Goal: Information Seeking & Learning: Find specific fact

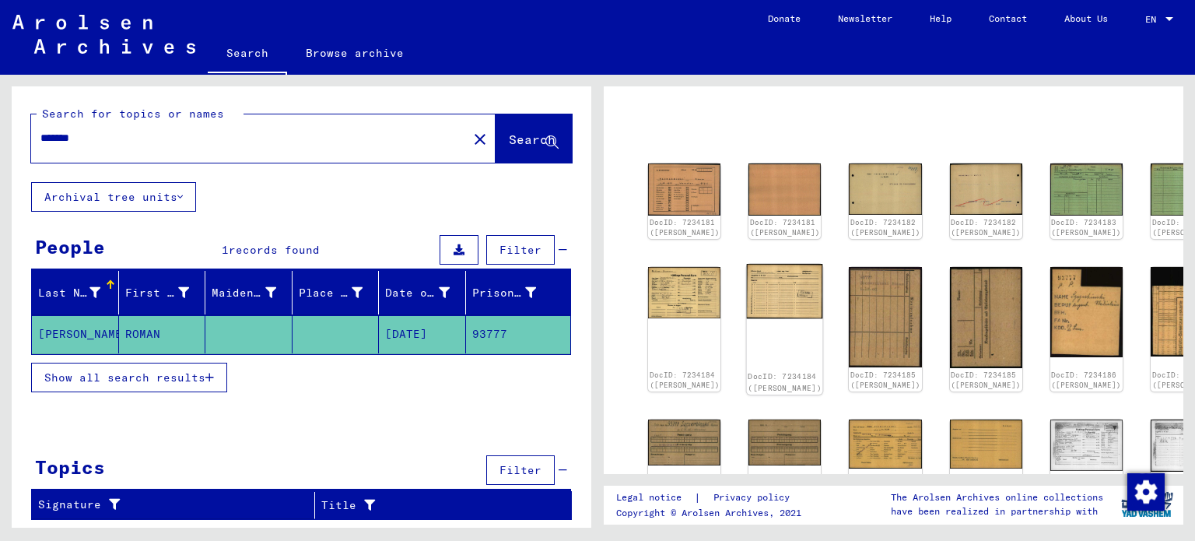
scroll to position [78, 0]
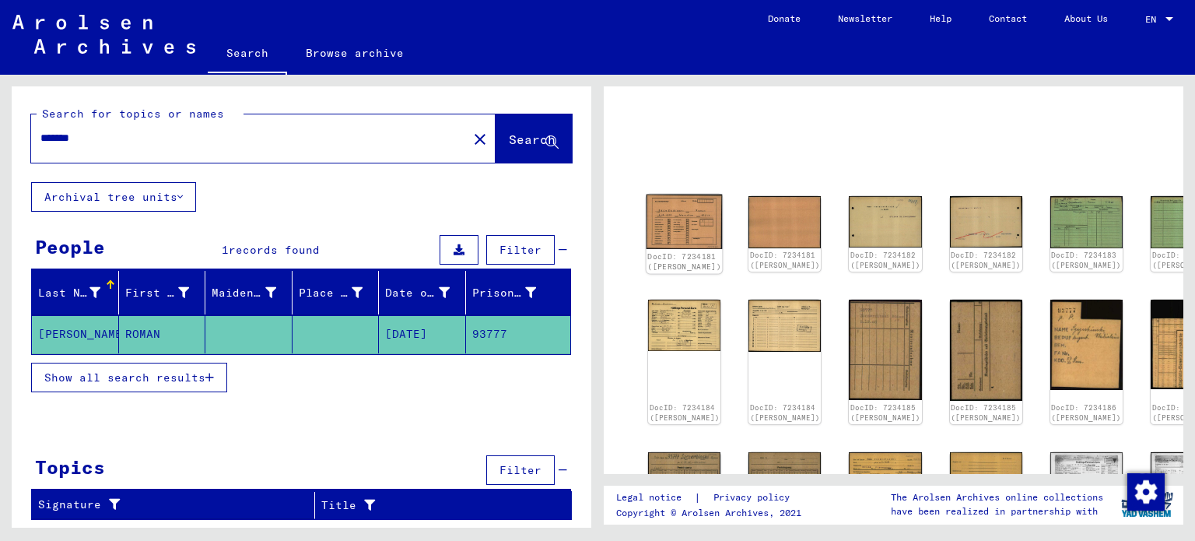
click at [676, 223] on img at bounding box center [684, 221] width 76 height 54
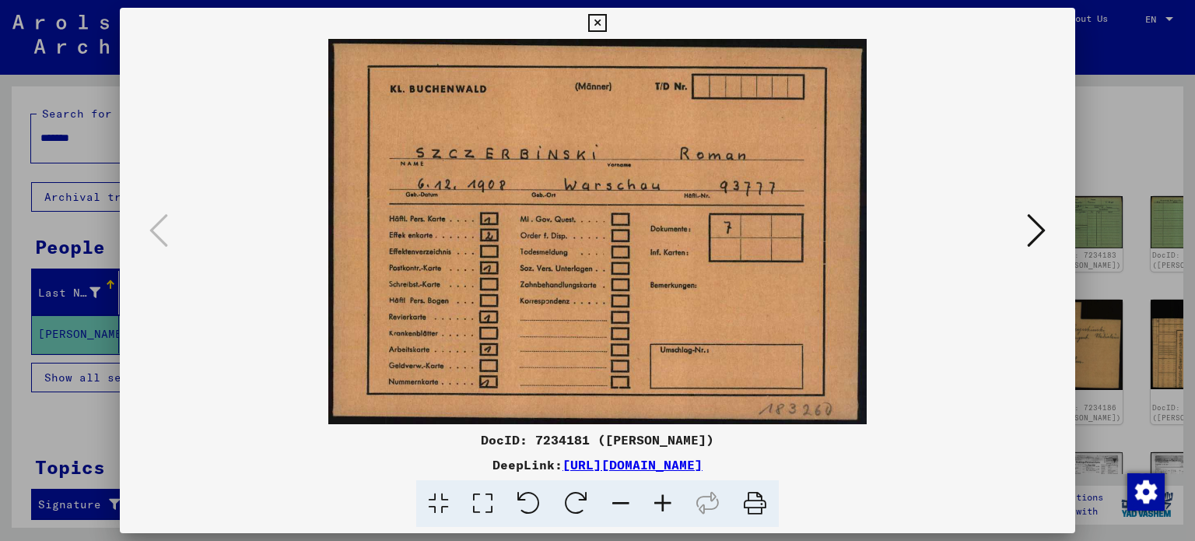
click at [1037, 223] on icon at bounding box center [1036, 230] width 19 height 37
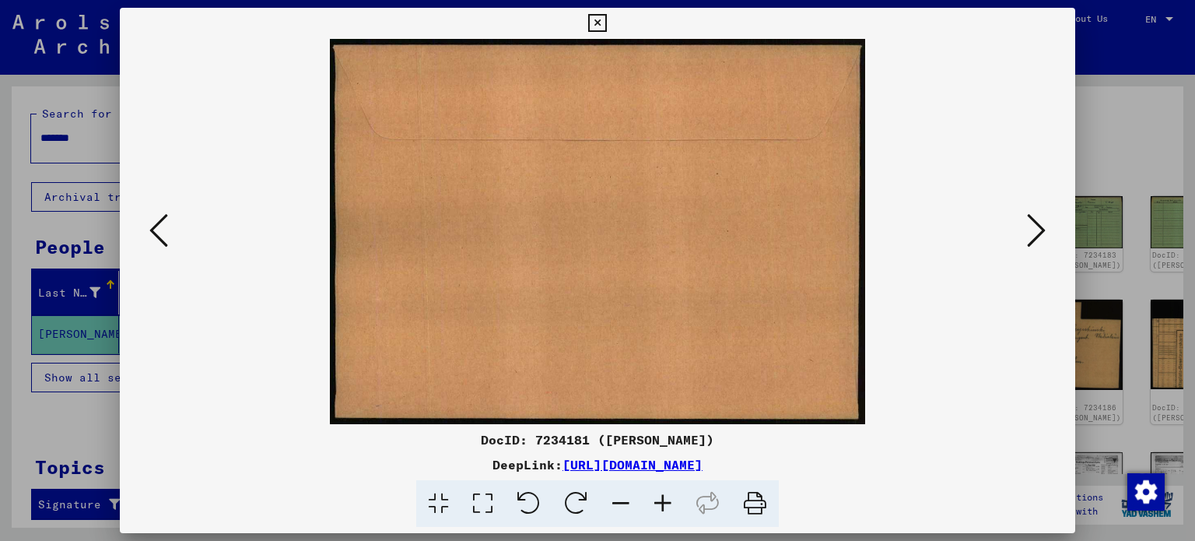
click at [1024, 229] on button at bounding box center [1036, 231] width 28 height 44
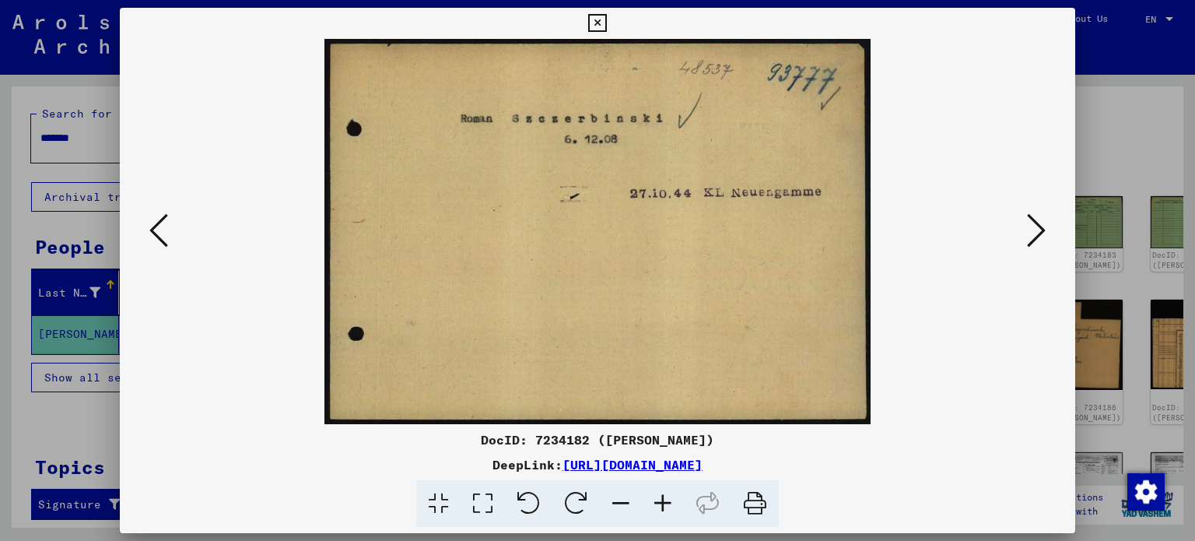
click at [1024, 231] on button at bounding box center [1036, 231] width 28 height 44
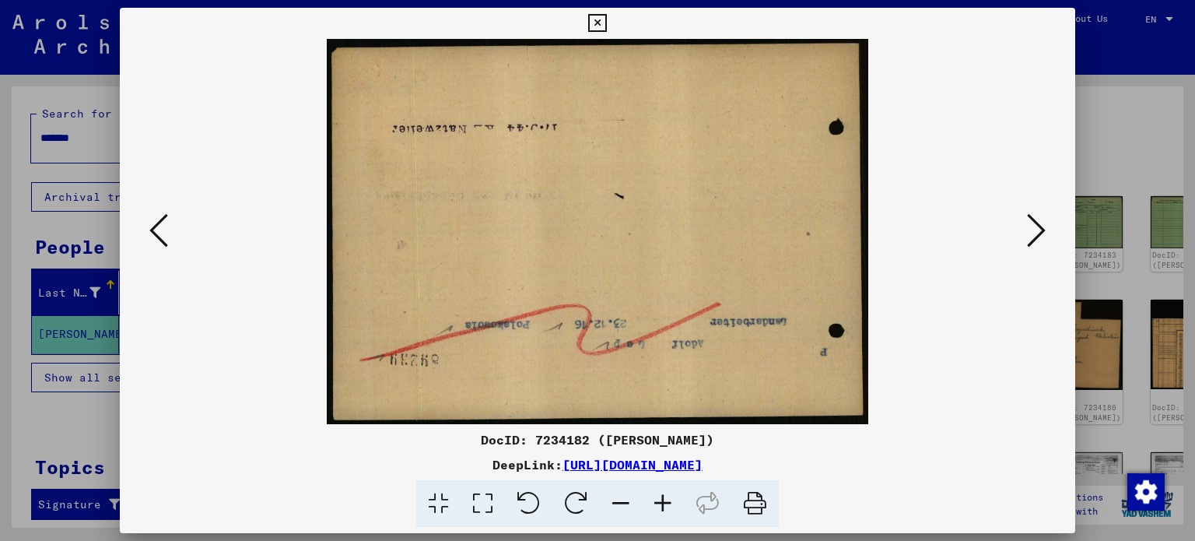
click at [1031, 231] on icon at bounding box center [1036, 230] width 19 height 37
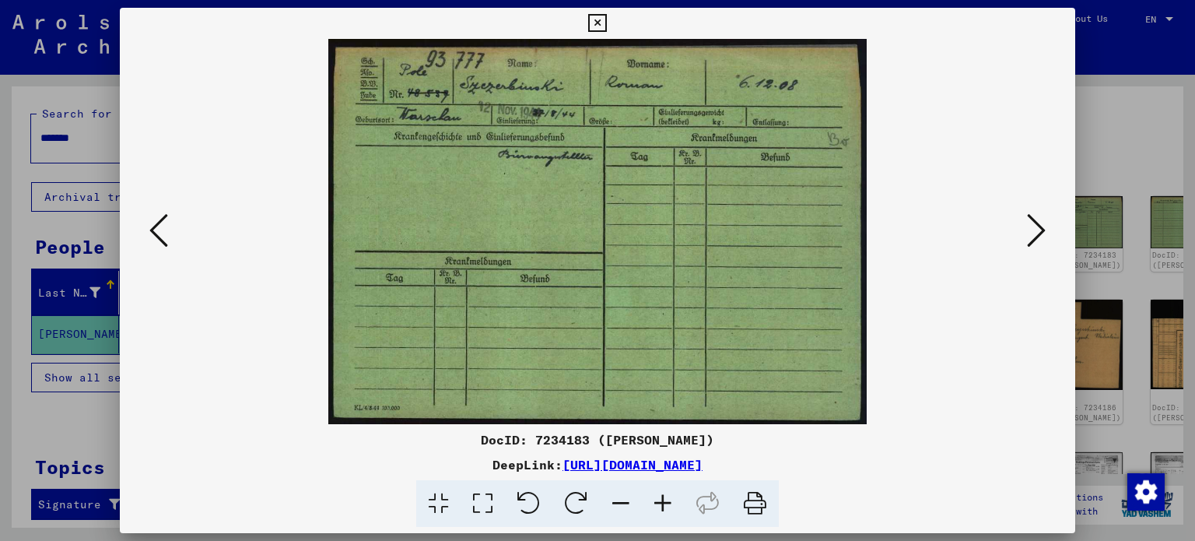
click at [1031, 221] on icon at bounding box center [1036, 230] width 19 height 37
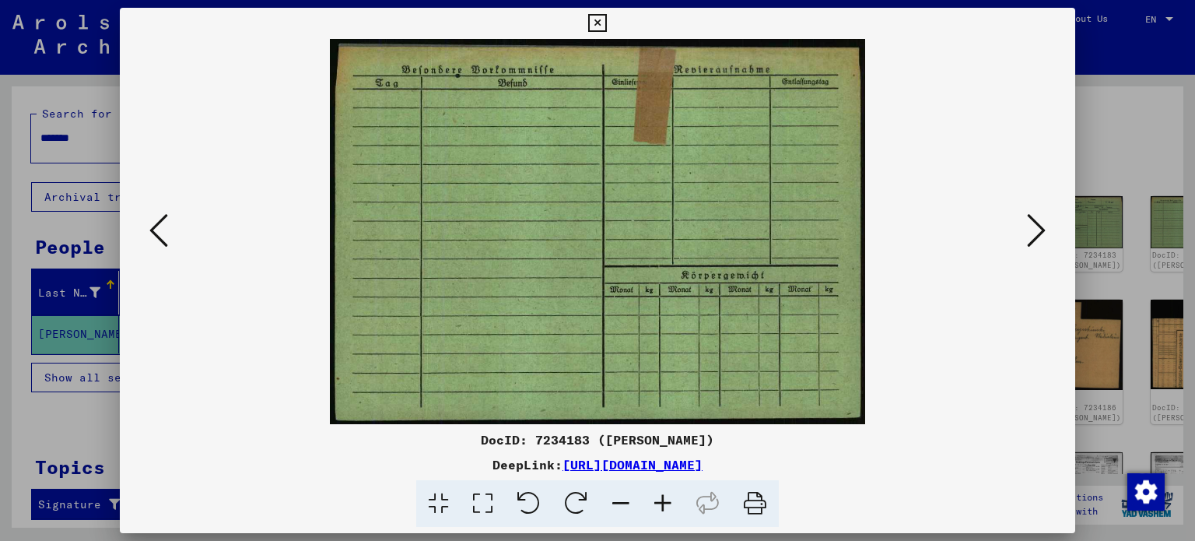
click at [1029, 223] on icon at bounding box center [1036, 230] width 19 height 37
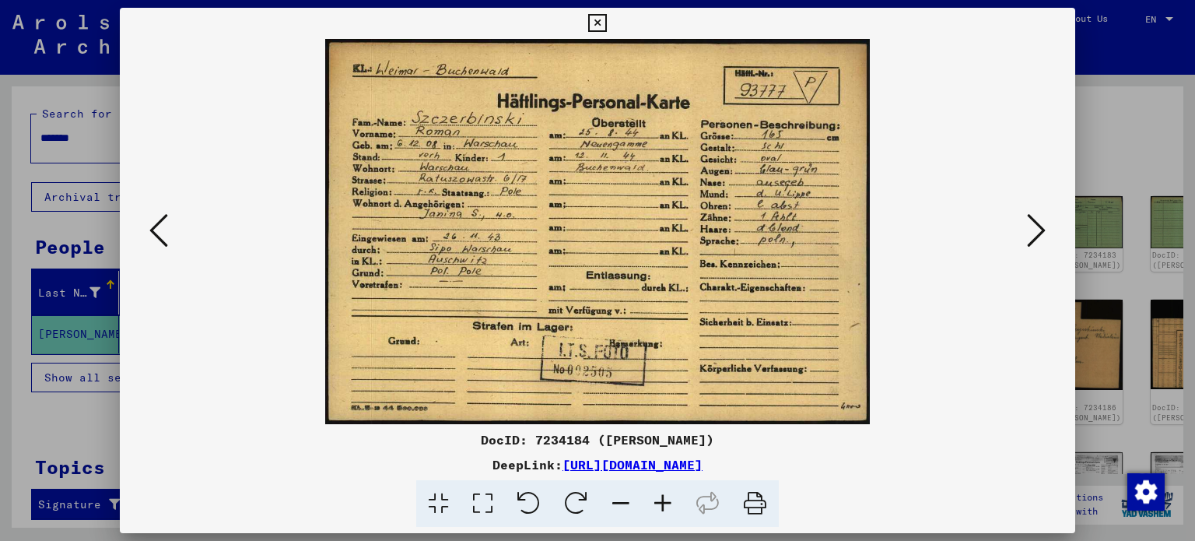
click at [1022, 242] on button at bounding box center [1036, 231] width 28 height 44
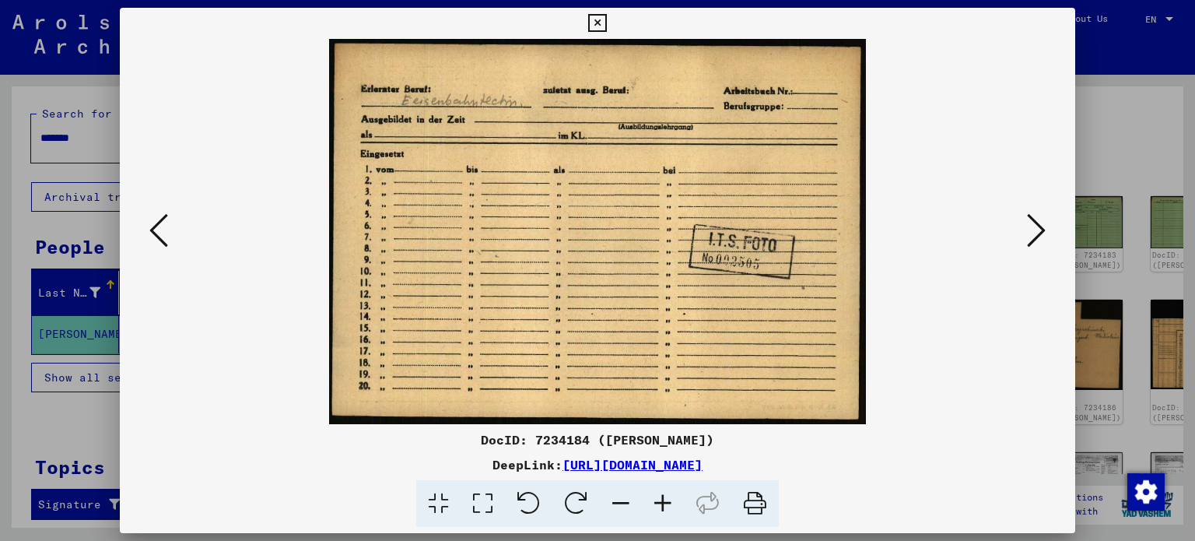
click at [1027, 229] on icon at bounding box center [1036, 230] width 19 height 37
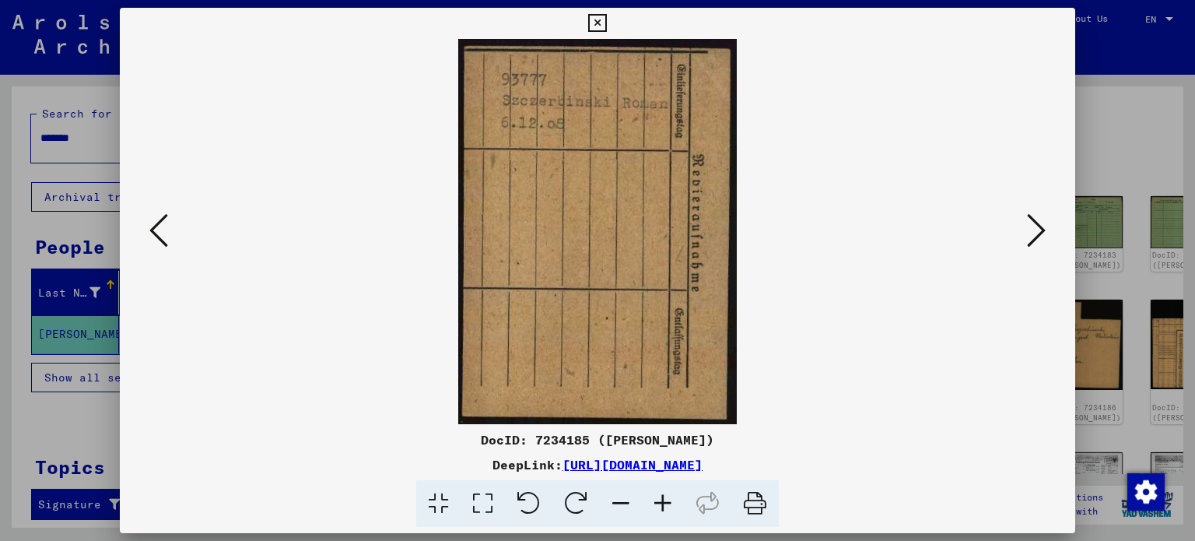
drag, startPoint x: 596, startPoint y: 193, endPoint x: 242, endPoint y: 236, distance: 356.6
click at [242, 236] on img at bounding box center [598, 231] width 850 height 385
click at [530, 500] on icon at bounding box center [528, 503] width 47 height 47
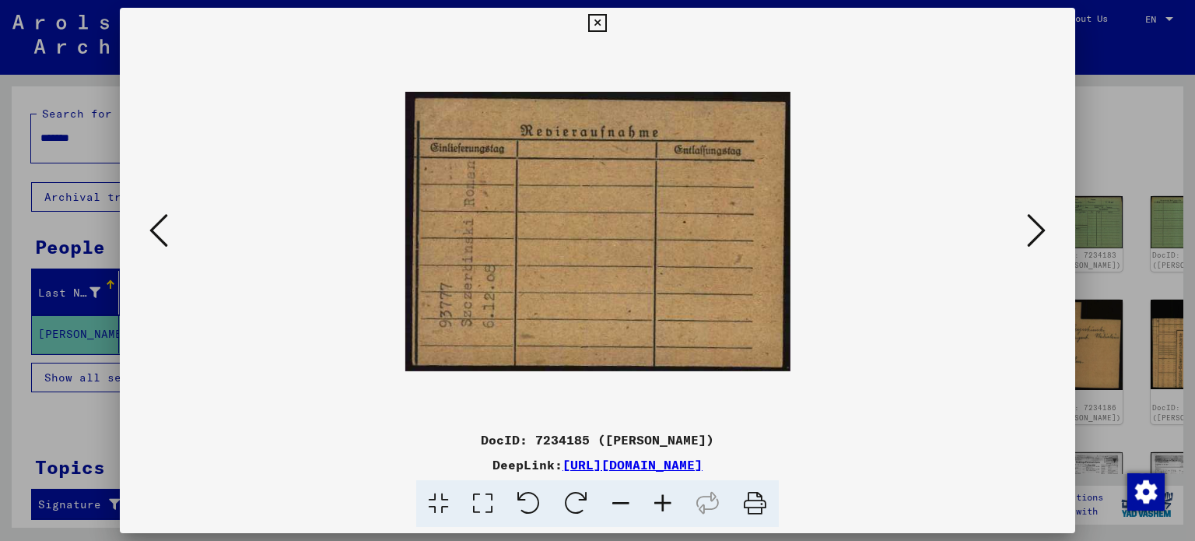
click at [1040, 339] on div at bounding box center [598, 231] width 956 height 385
click at [1035, 229] on icon at bounding box center [1036, 230] width 19 height 37
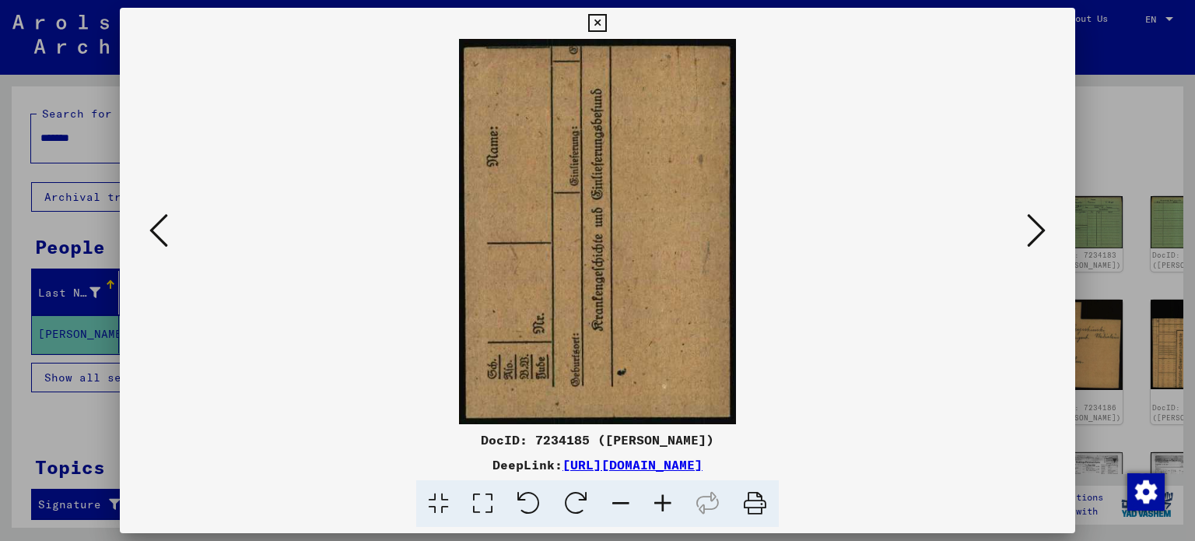
click at [575, 494] on icon at bounding box center [575, 503] width 47 height 47
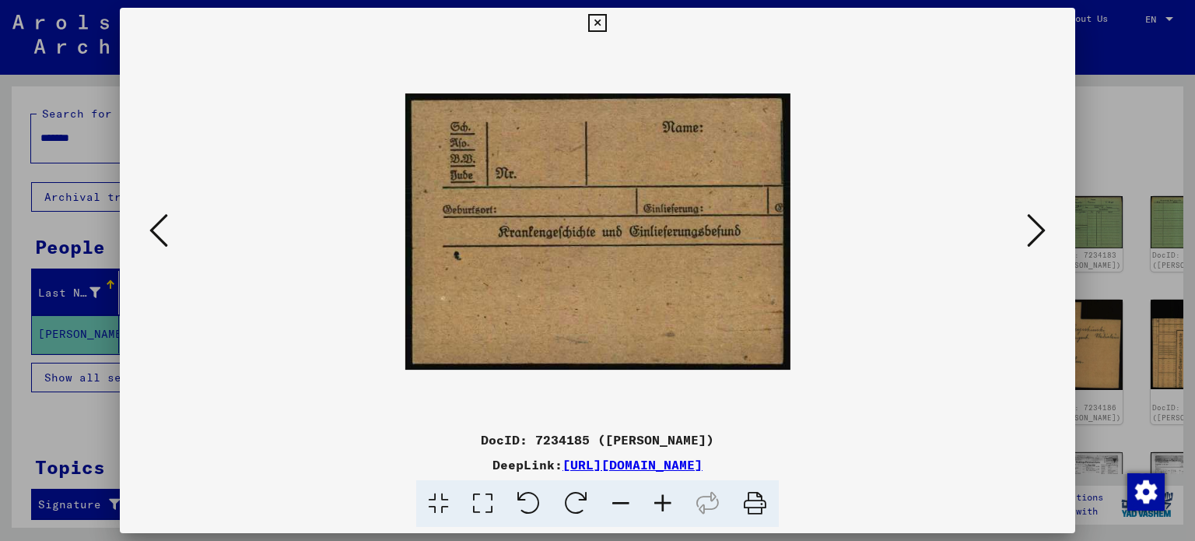
click at [1039, 233] on icon at bounding box center [1036, 230] width 19 height 37
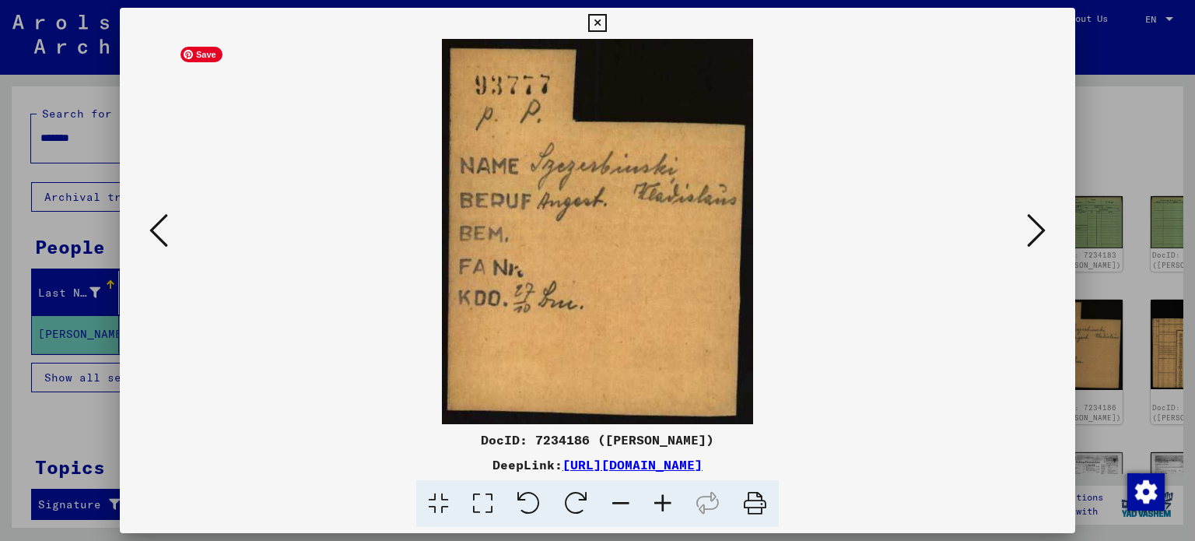
click at [945, 362] on img at bounding box center [598, 231] width 850 height 385
click at [1027, 230] on icon at bounding box center [1036, 230] width 19 height 37
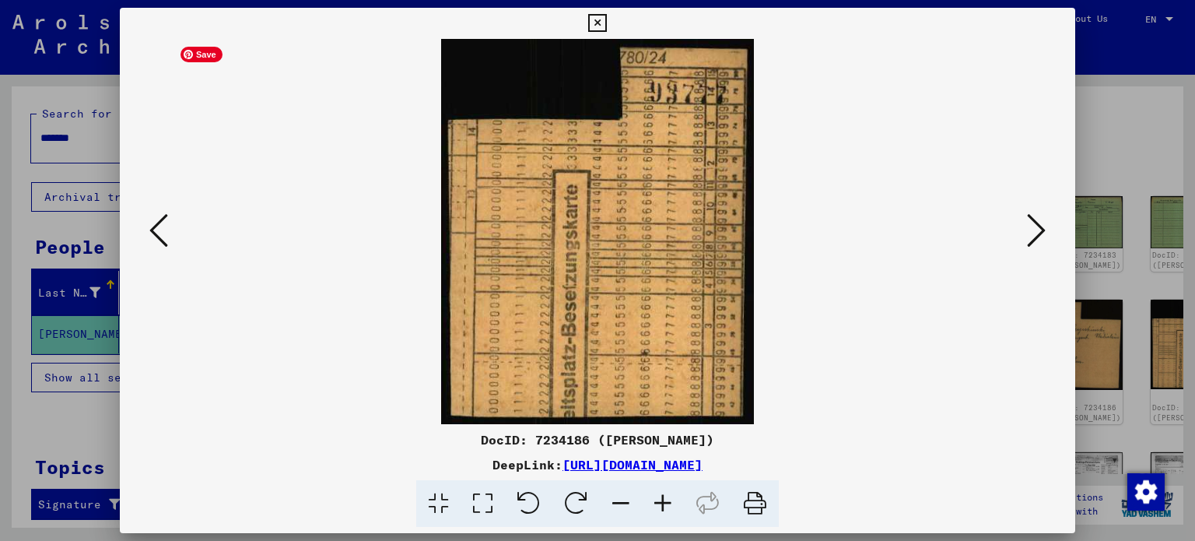
drag, startPoint x: 971, startPoint y: 425, endPoint x: 988, endPoint y: 394, distance: 35.5
click at [984, 400] on div "DocID: 7234186 ([PERSON_NAME]) DeepLink: [URL][DOMAIN_NAME]" at bounding box center [598, 268] width 956 height 520
click at [1048, 226] on button at bounding box center [1036, 231] width 28 height 44
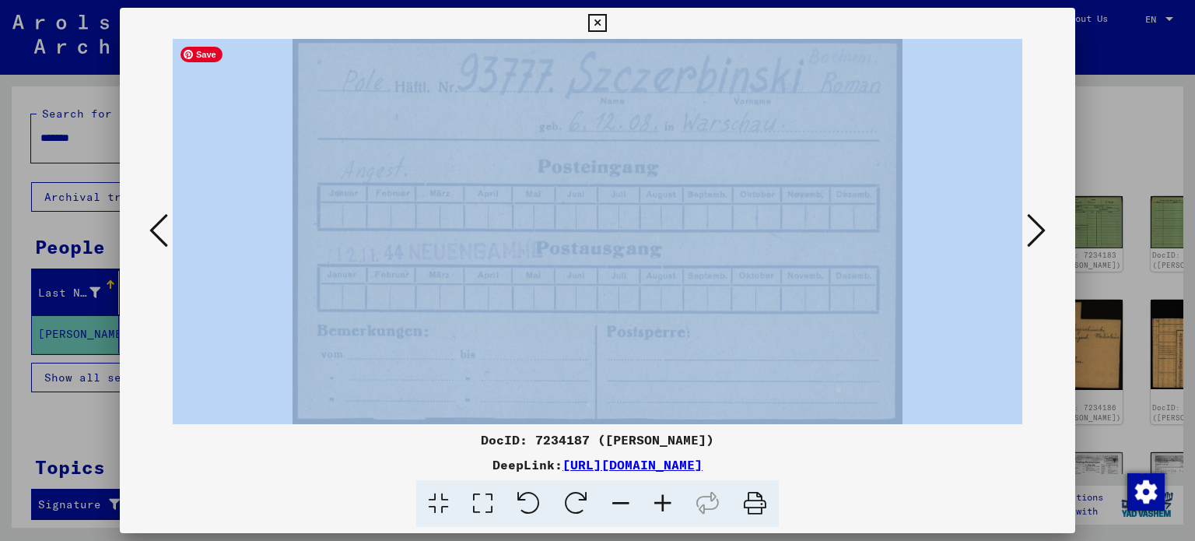
drag, startPoint x: 1020, startPoint y: 415, endPoint x: 1019, endPoint y: 402, distance: 13.3
click at [1019, 402] on img at bounding box center [598, 231] width 850 height 385
click at [1033, 229] on icon at bounding box center [1036, 230] width 19 height 37
click at [1029, 230] on icon at bounding box center [1036, 230] width 19 height 37
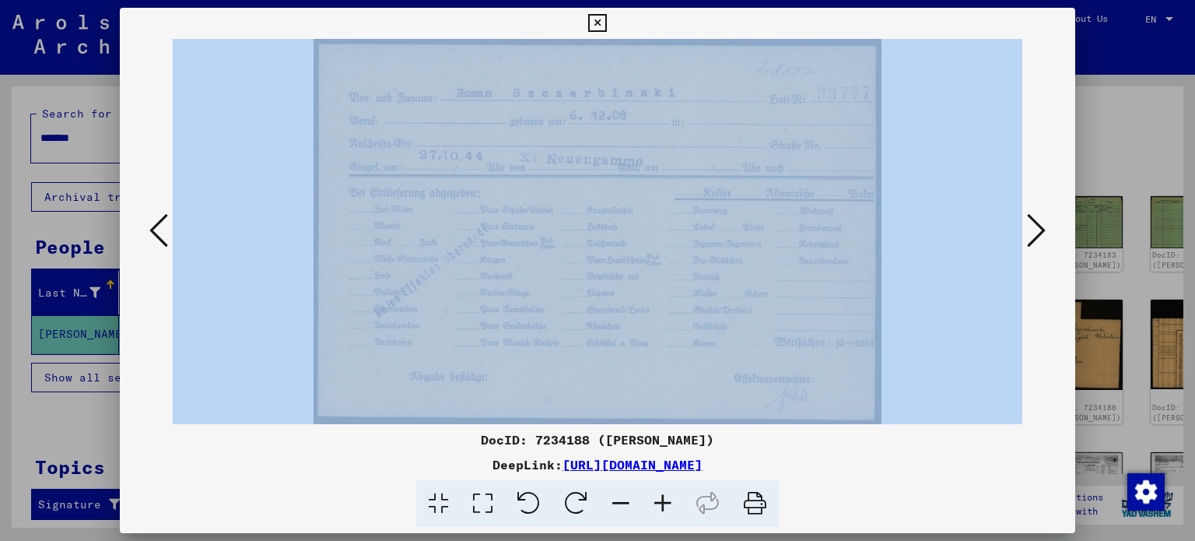
click at [1035, 229] on icon at bounding box center [1036, 230] width 19 height 37
click at [1021, 223] on img at bounding box center [598, 231] width 850 height 385
click at [1031, 227] on icon at bounding box center [1036, 230] width 19 height 37
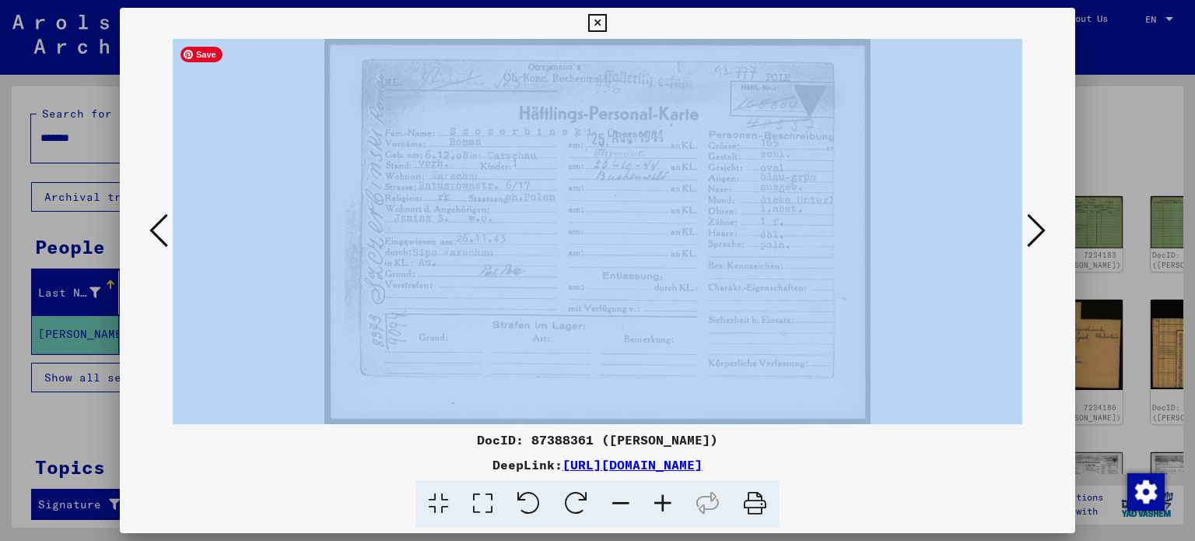
drag, startPoint x: 984, startPoint y: 387, endPoint x: 1034, endPoint y: 284, distance: 114.1
click at [988, 380] on img at bounding box center [598, 231] width 850 height 385
click at [1042, 223] on icon at bounding box center [1036, 230] width 19 height 37
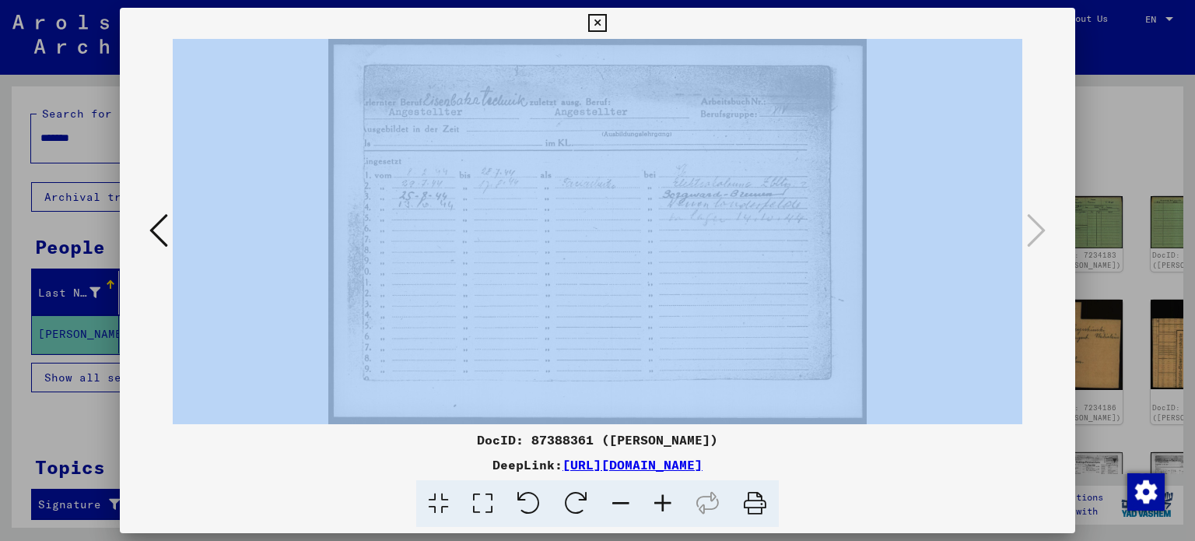
click at [955, 419] on img at bounding box center [598, 231] width 850 height 385
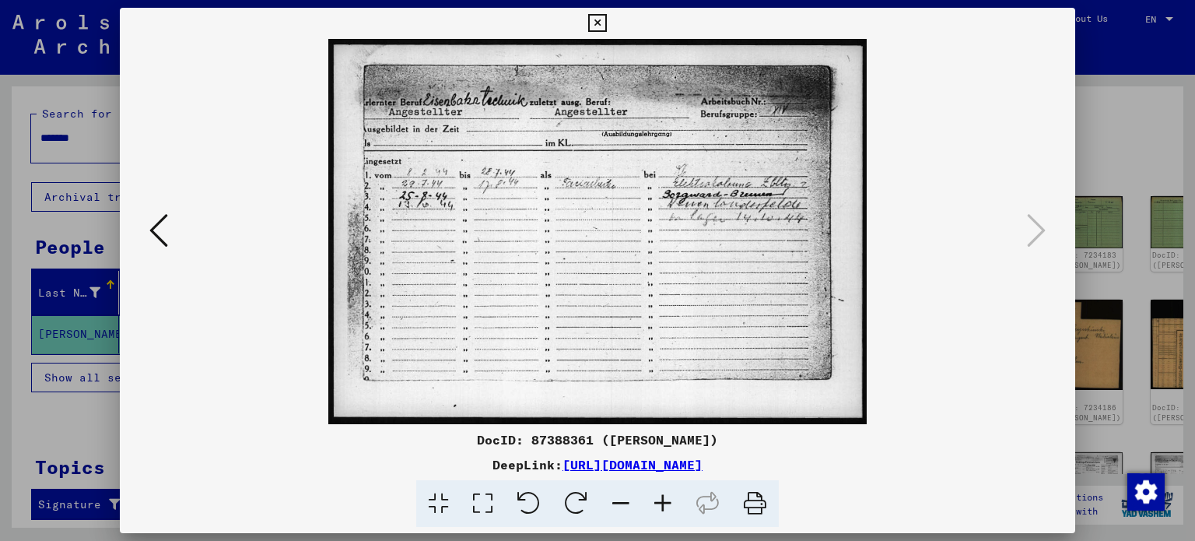
click at [78, 82] on div at bounding box center [597, 270] width 1195 height 541
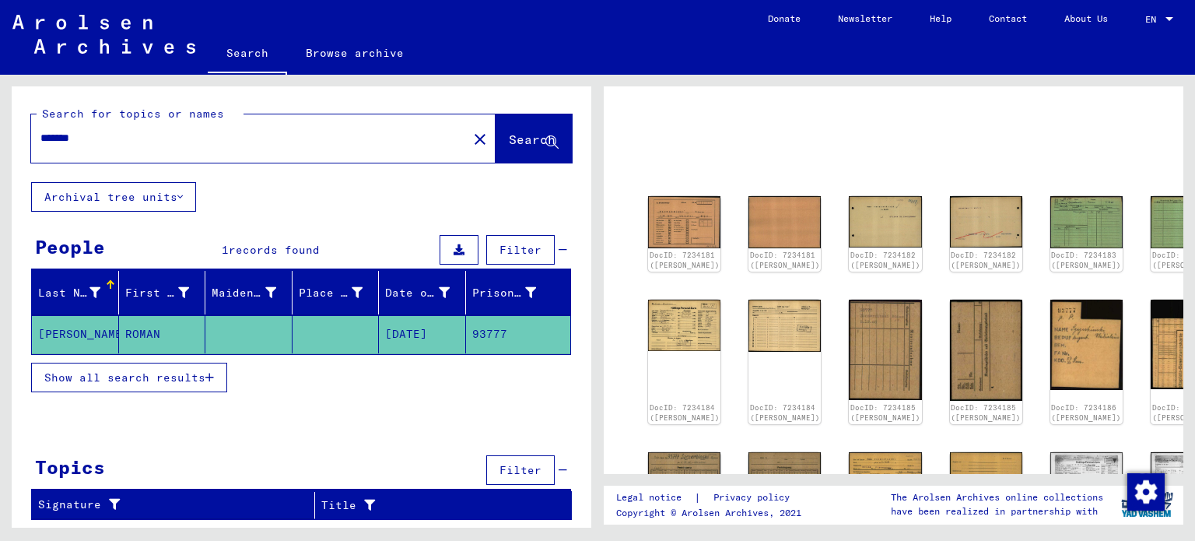
drag, startPoint x: 162, startPoint y: 328, endPoint x: 33, endPoint y: 331, distance: 128.4
click at [33, 331] on mat-row "[PERSON_NAME] [DATE] 93777" at bounding box center [301, 334] width 538 height 39
